Goal: Task Accomplishment & Management: Manage account settings

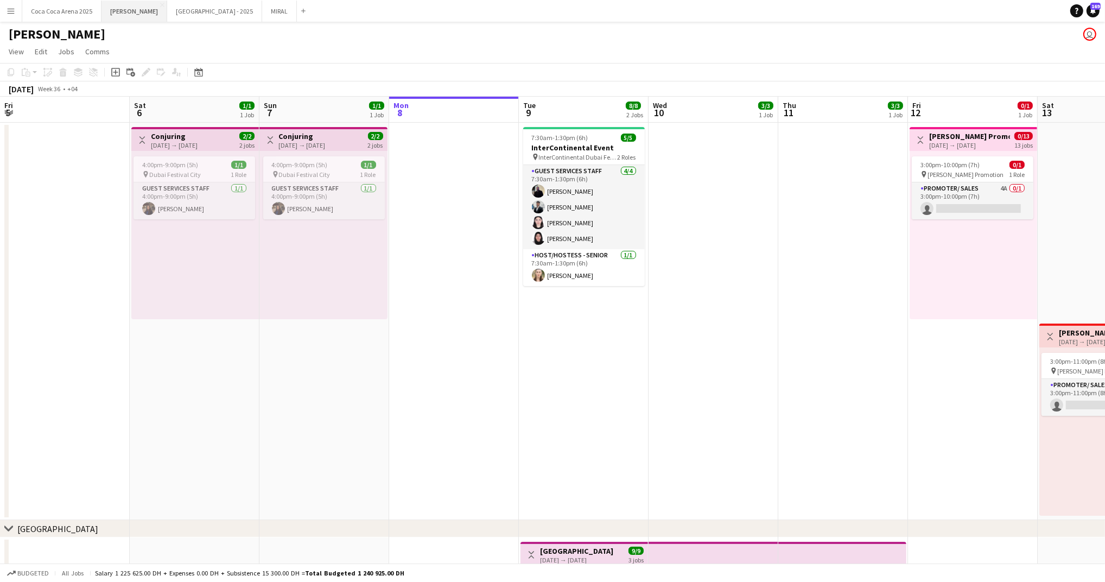
scroll to position [0, 261]
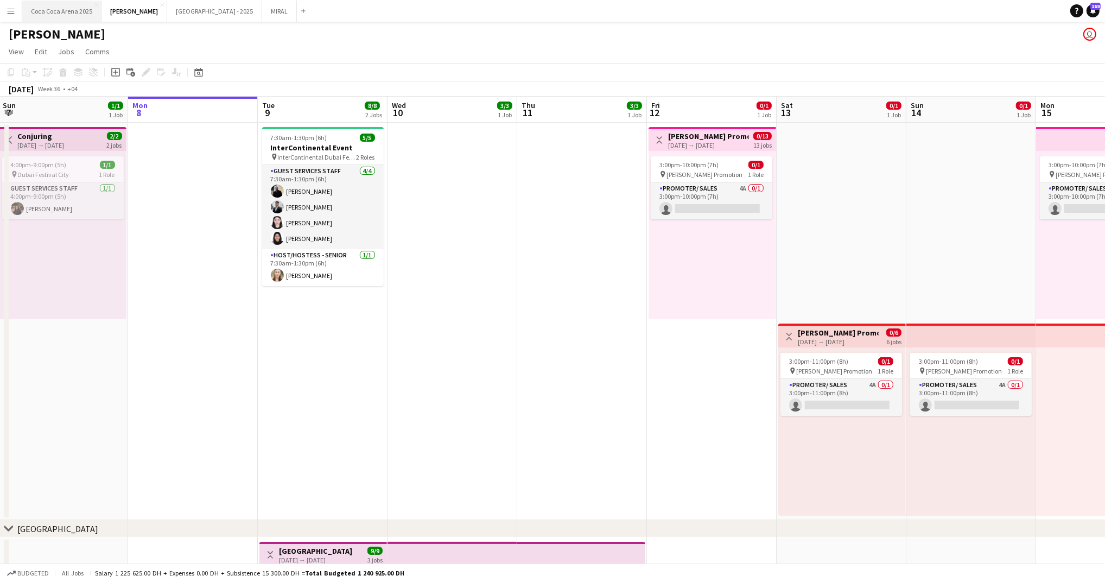
click at [71, 14] on button "[GEOGRAPHIC_DATA] 2025 Close" at bounding box center [61, 11] width 79 height 21
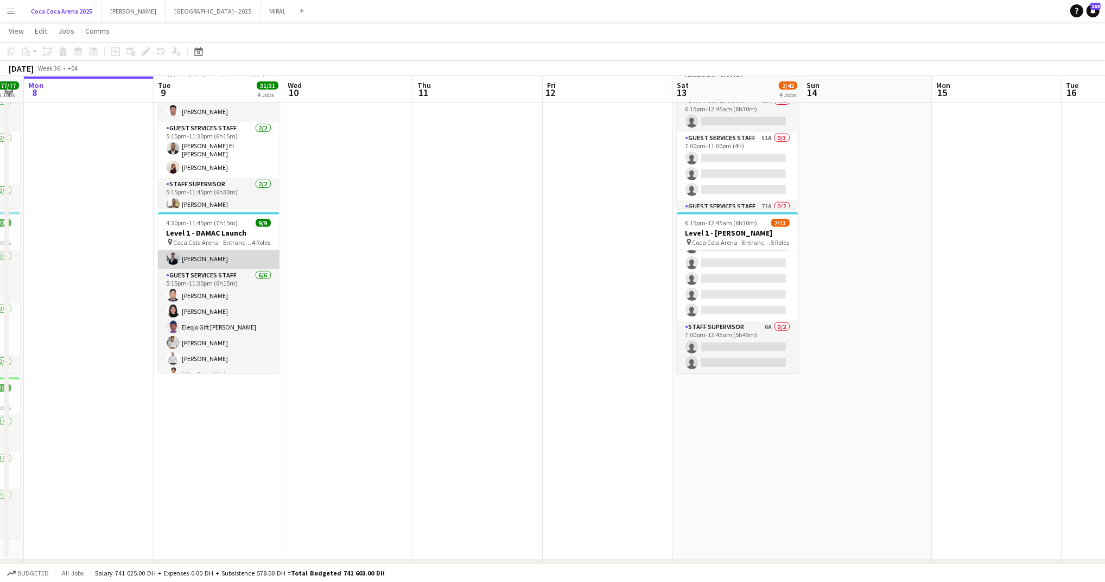
scroll to position [49, 0]
click at [69, 14] on button "[GEOGRAPHIC_DATA] 2025 Close" at bounding box center [61, 11] width 79 height 21
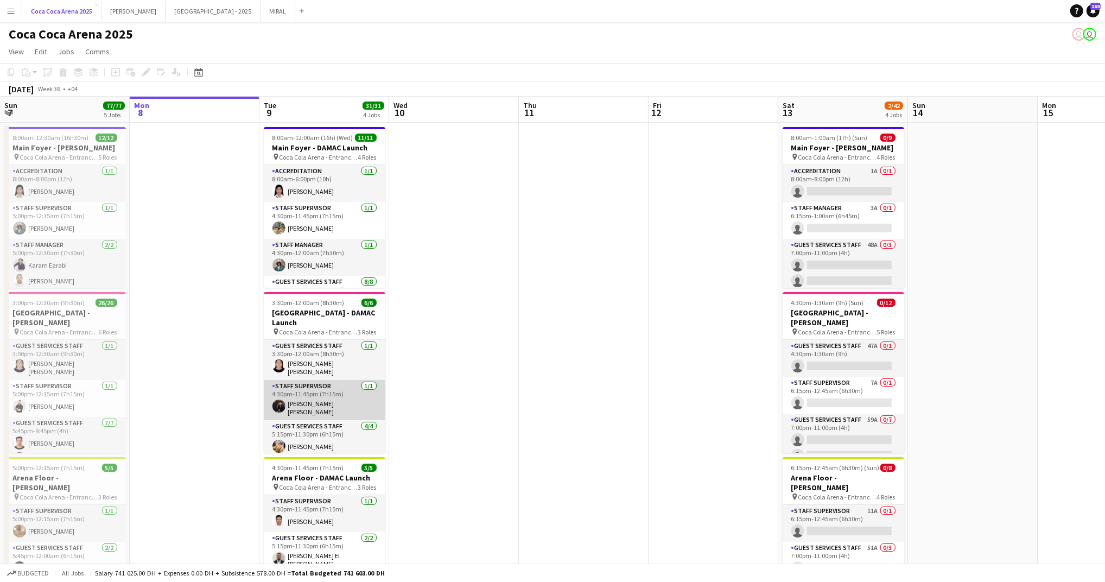
scroll to position [35, 0]
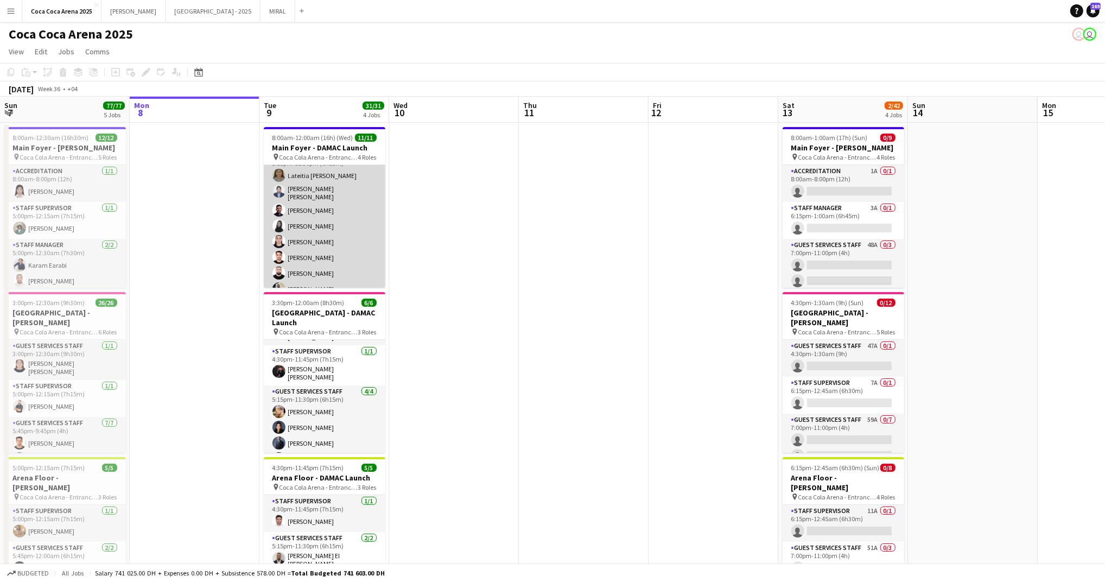
click at [294, 237] on app-card-role "Guest Services Staff [DATE] 5:15pm-11:30pm (6h15m) Lateitia D’[PERSON_NAME] [PE…" at bounding box center [325, 224] width 122 height 150
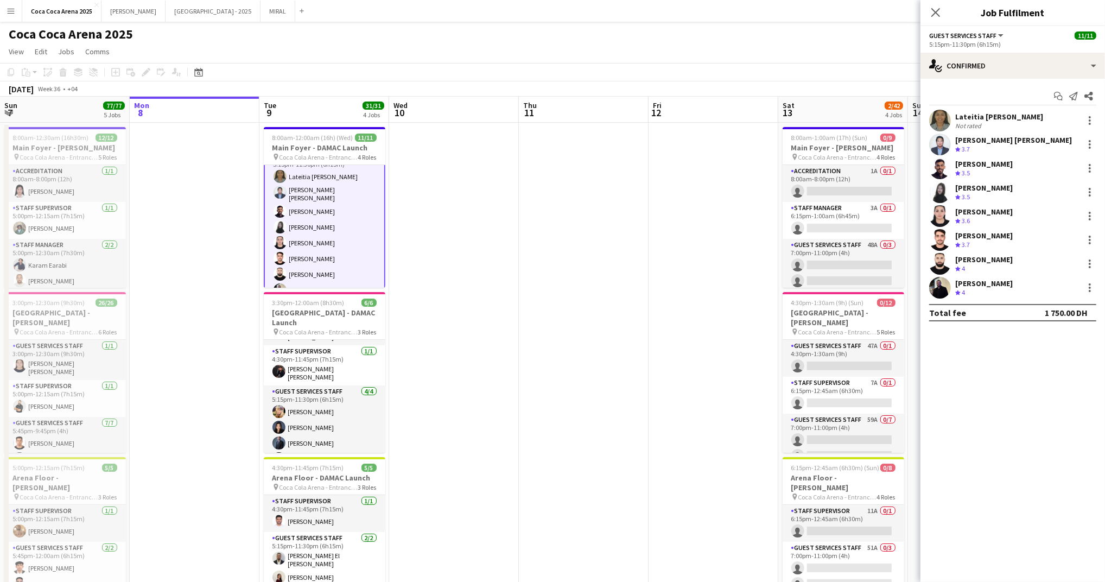
scroll to position [127, 0]
click at [1092, 215] on div at bounding box center [1089, 215] width 13 height 13
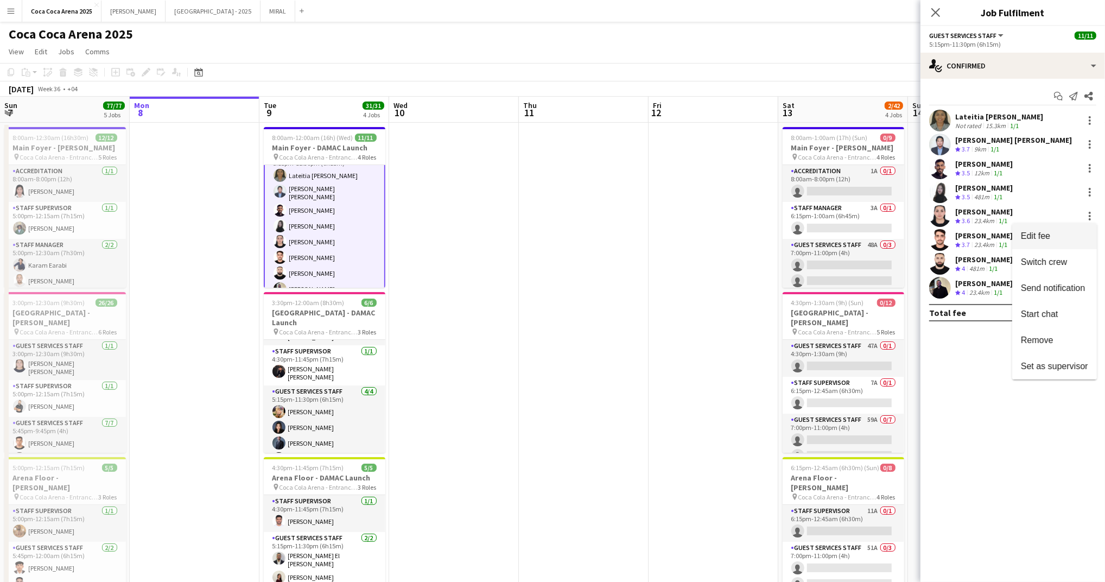
click at [1054, 237] on span "Edit fee" at bounding box center [1054, 236] width 67 height 10
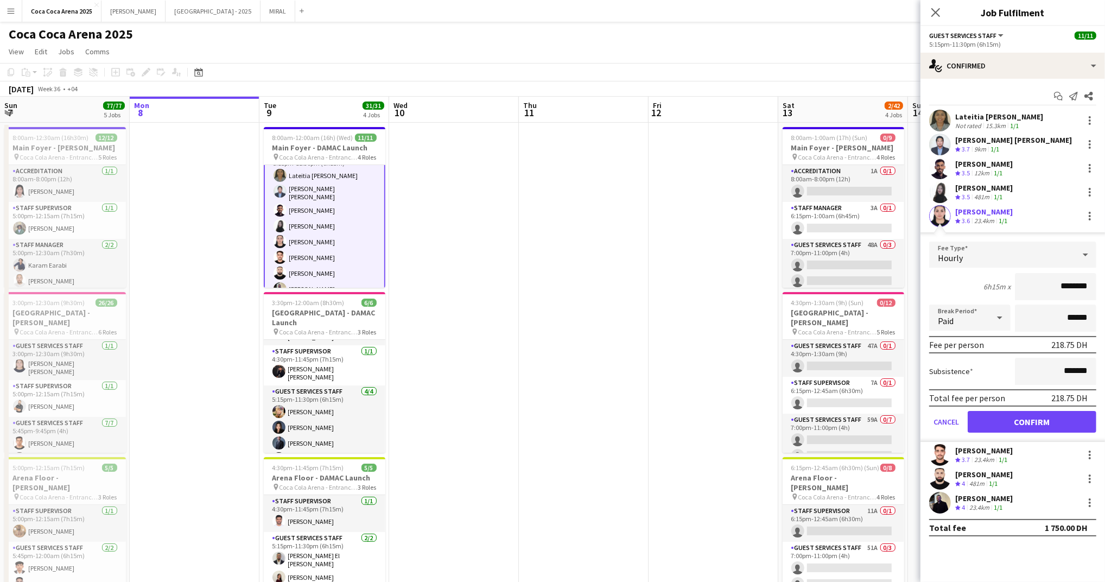
click at [1053, 289] on input "********" at bounding box center [1055, 286] width 81 height 27
type input "*****"
click at [1040, 415] on button "Confirm" at bounding box center [1031, 422] width 129 height 22
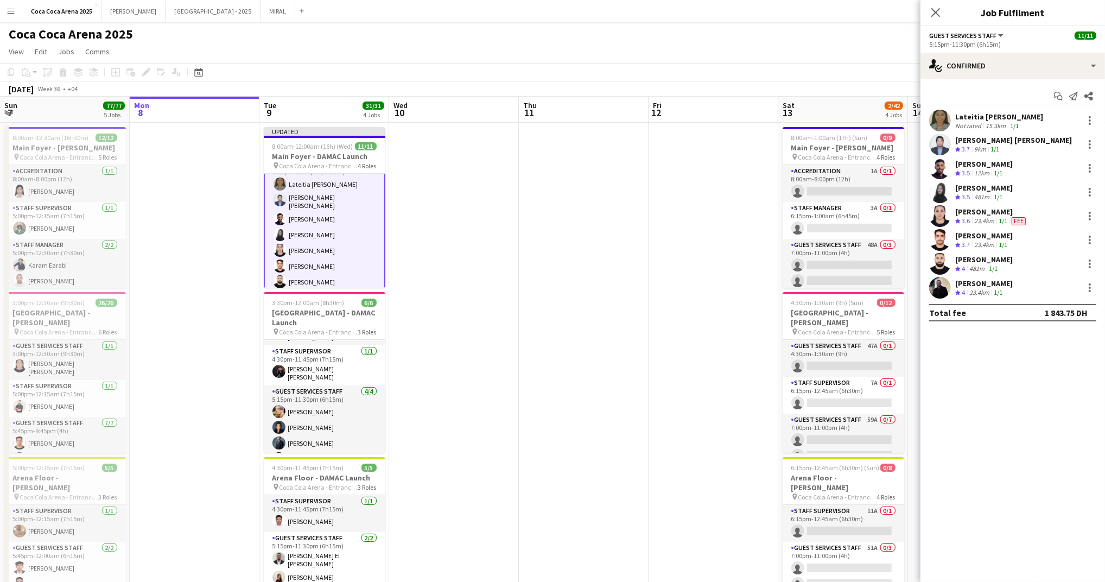
click at [851, 44] on app-page-menu "View Day view expanded Day view collapsed Month view Date picker Jump to [DATE]…" at bounding box center [552, 52] width 1105 height 21
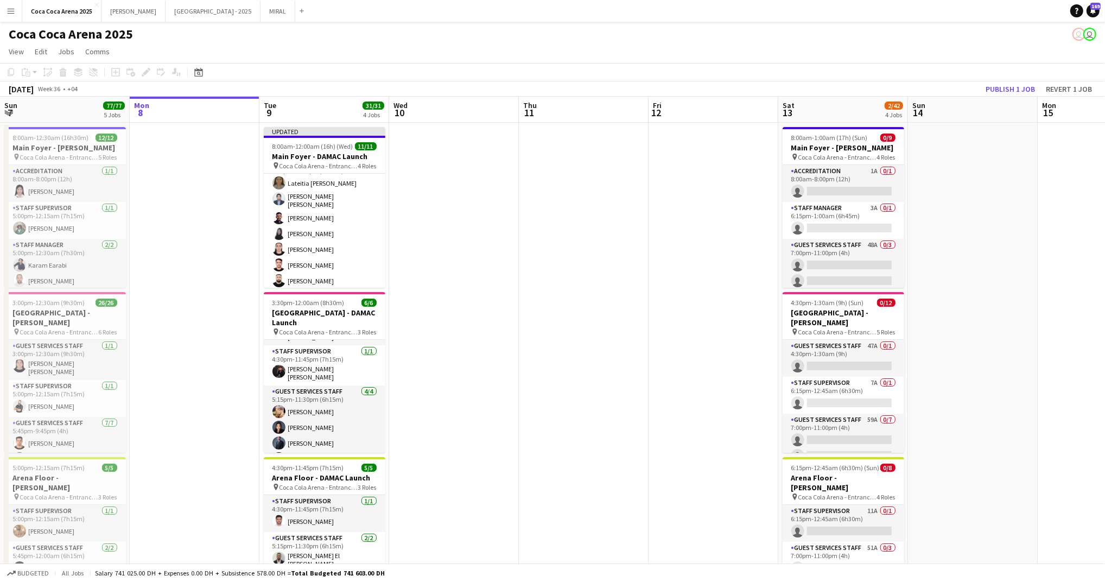
scroll to position [126, 0]
click at [1018, 87] on button "Publish 1 job" at bounding box center [1010, 89] width 58 height 14
